Goal: Task Accomplishment & Management: Manage account settings

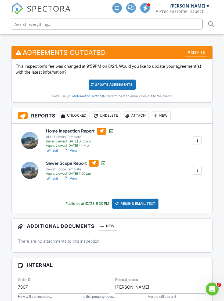
click at [142, 112] on div "Attach" at bounding box center [136, 116] width 26 height 9
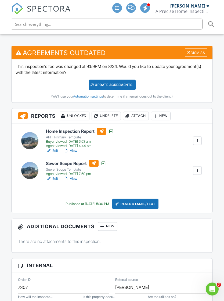
scroll to position [144, 0]
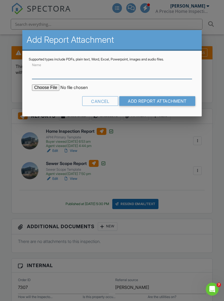
click at [127, 75] on input "Name" at bounding box center [112, 72] width 160 height 13
type input "Radon Report"
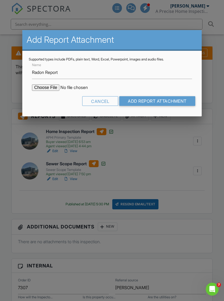
click at [44, 87] on input "file" at bounding box center [78, 88] width 92 height 6
type input "C:\fakepath\Hailey Glenn .pdf"
click at [168, 101] on input "Add Report Attachment" at bounding box center [157, 101] width 76 height 10
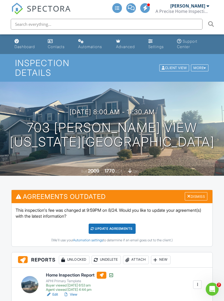
click at [27, 44] on link "Dashboard" at bounding box center [26, 44] width 29 height 15
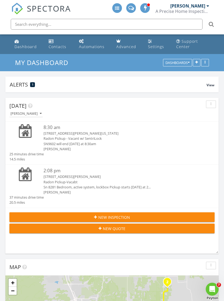
click at [72, 184] on div "Radon Pickup-Vacabt" at bounding box center [121, 182] width 154 height 5
